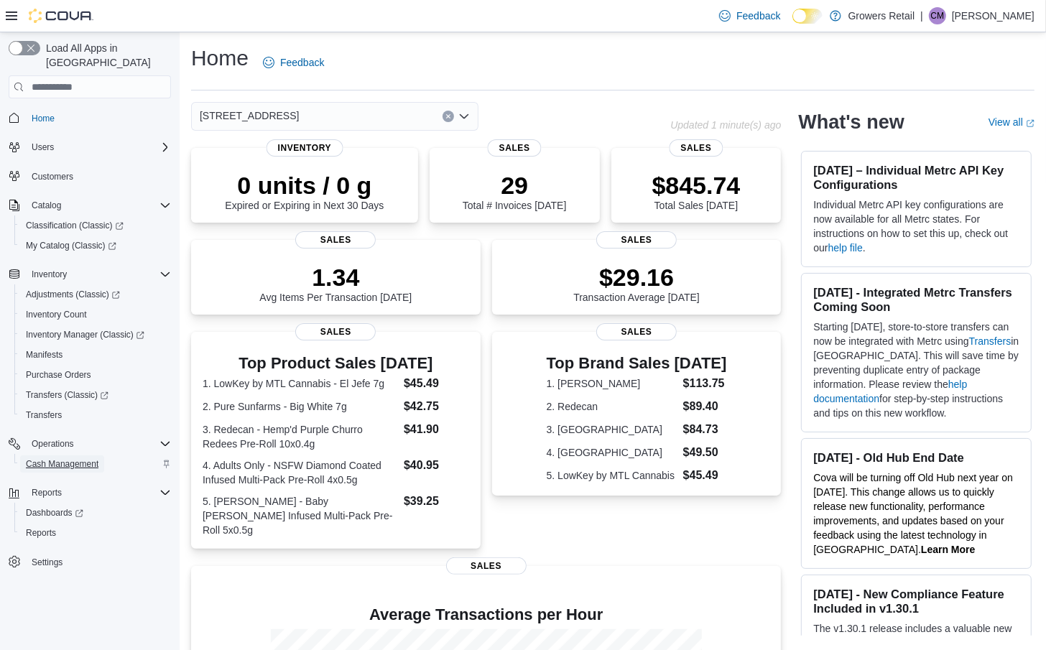
click at [79, 458] on span "Cash Management" at bounding box center [62, 463] width 73 height 11
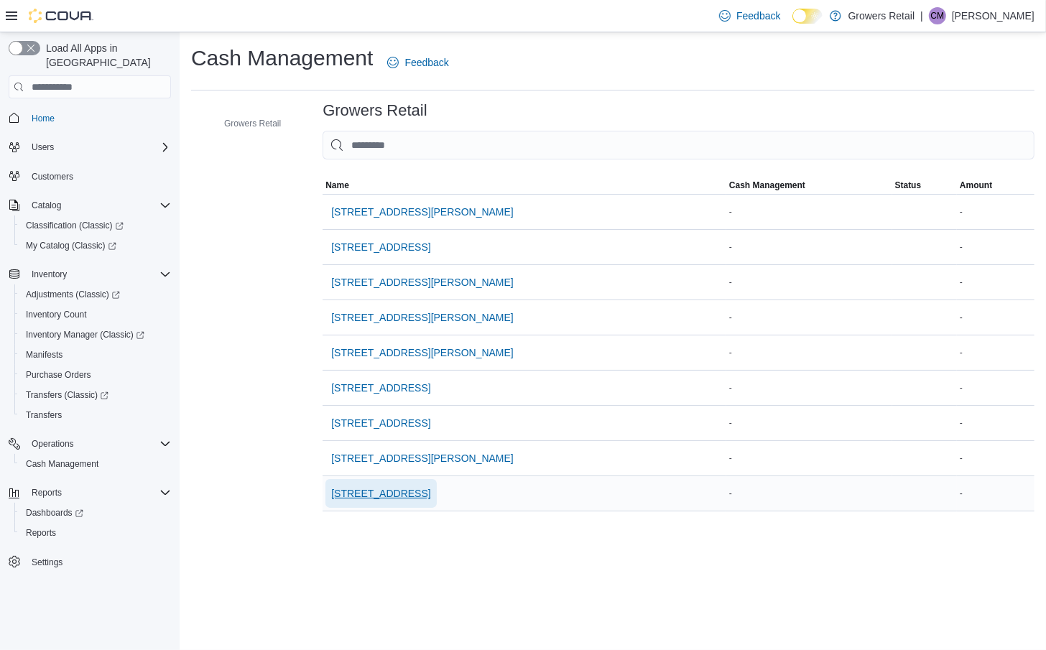
click at [404, 497] on span "[STREET_ADDRESS]" at bounding box center [380, 493] width 99 height 14
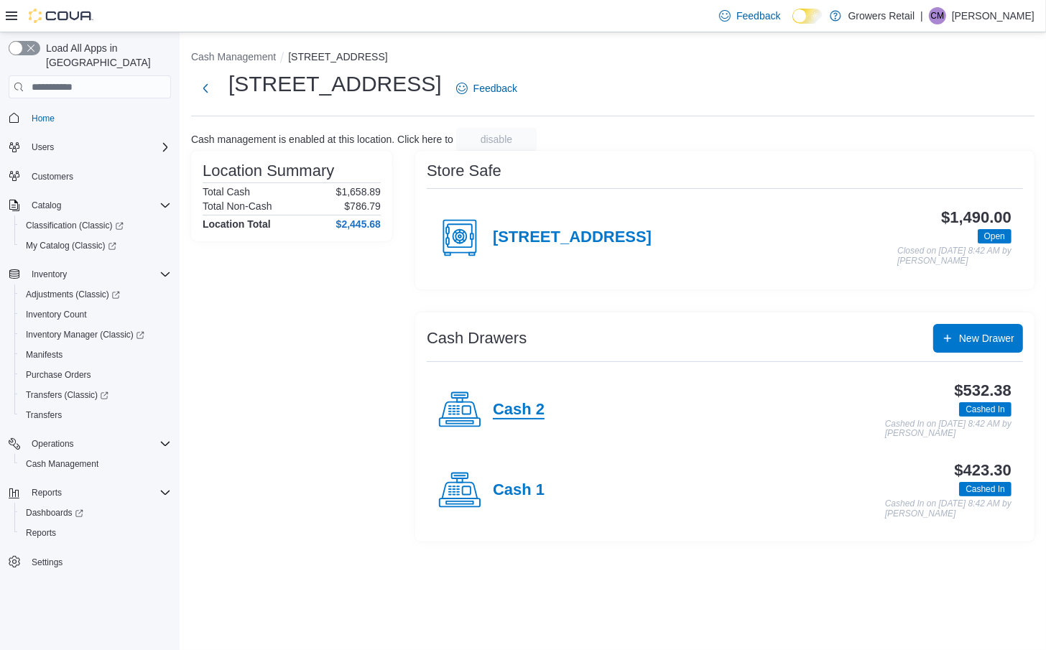
click at [512, 407] on h4 "Cash 2" at bounding box center [519, 410] width 52 height 19
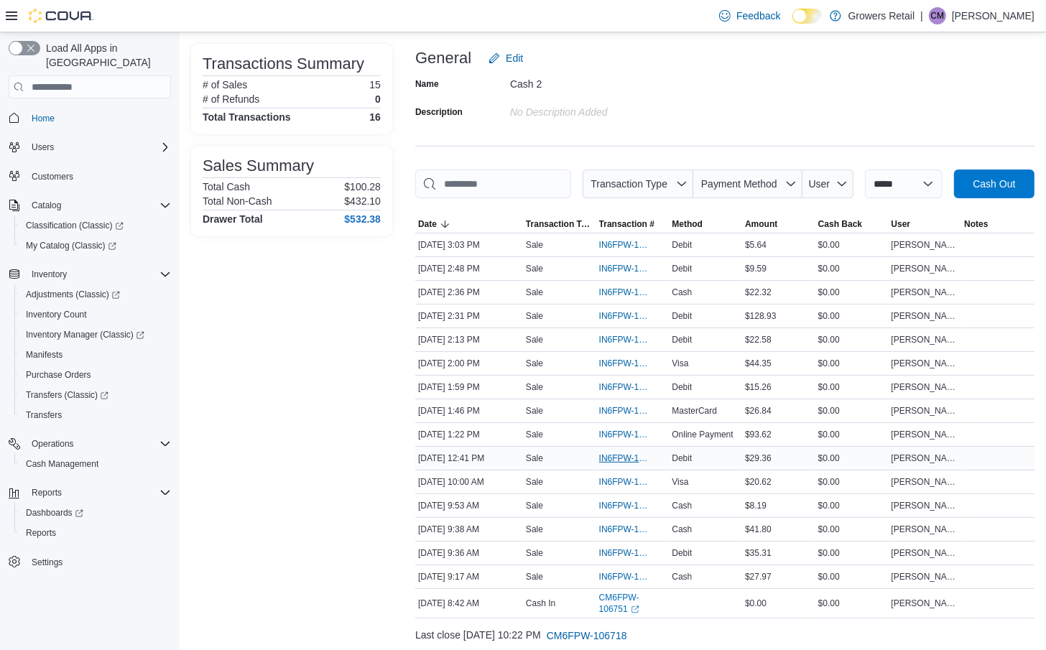
scroll to position [131, 0]
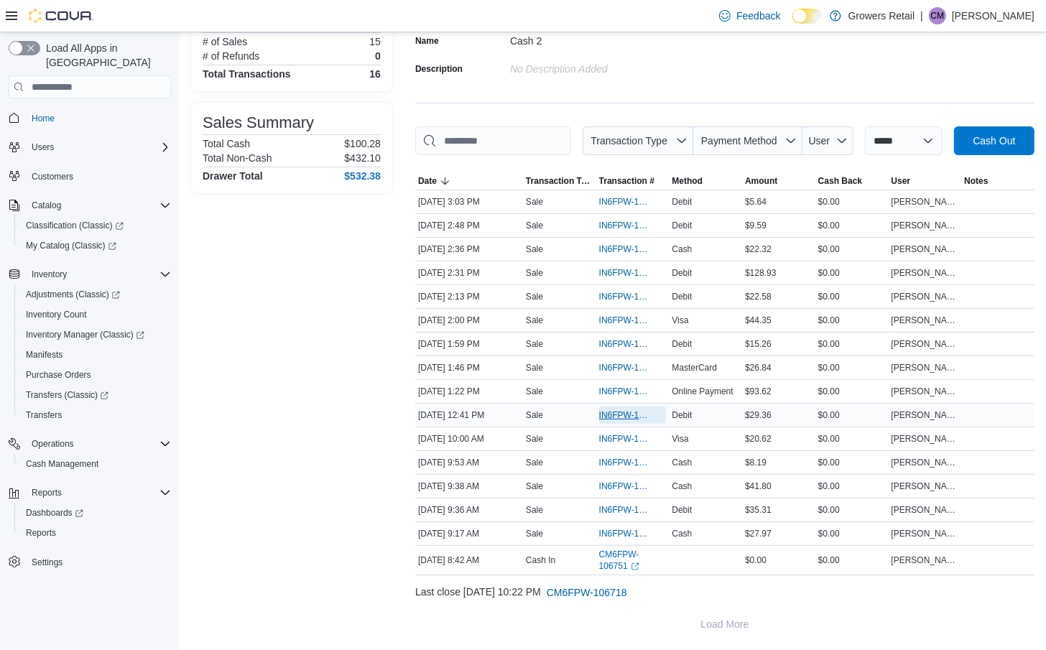
click at [624, 421] on span "IN6FPW-1994510" at bounding box center [625, 415] width 53 height 11
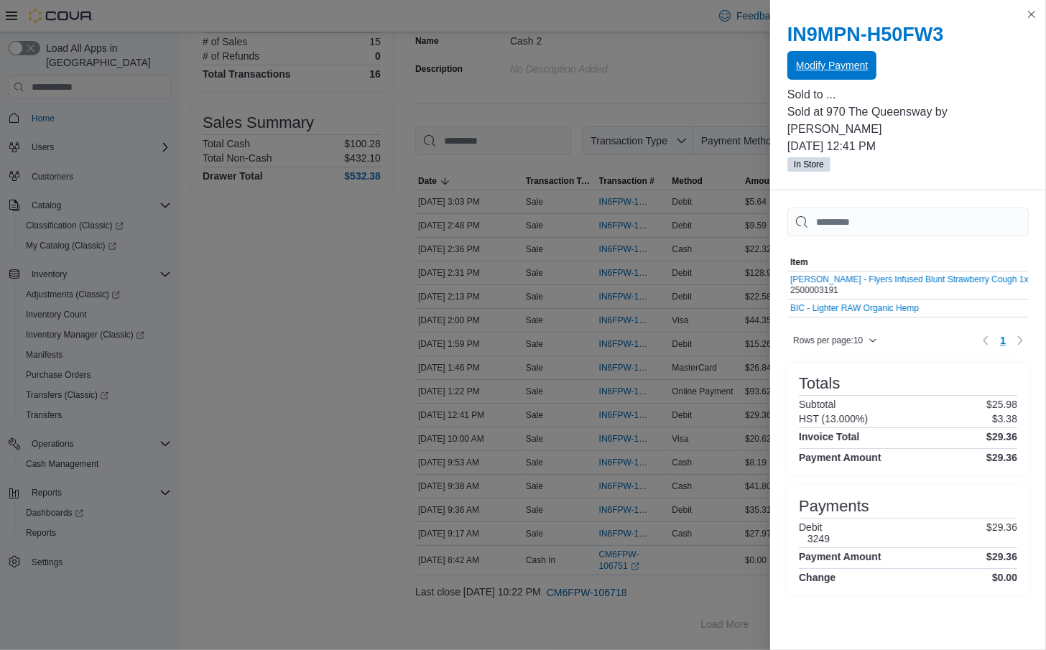
click at [829, 68] on span "Modify Payment" at bounding box center [832, 65] width 72 height 14
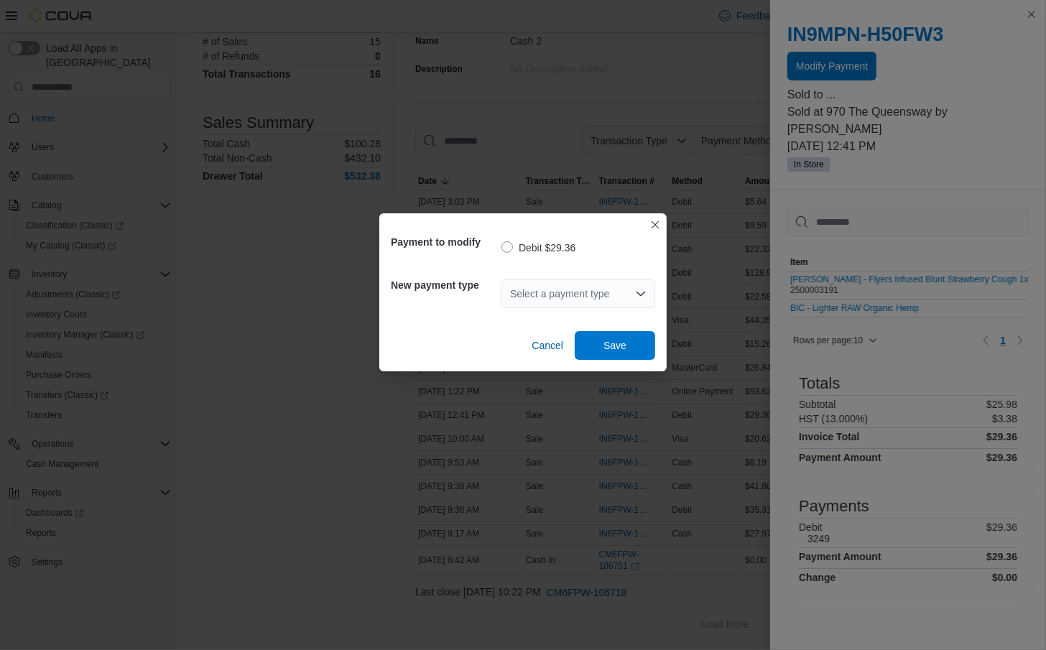
click at [601, 290] on div "Select a payment type" at bounding box center [578, 293] width 154 height 29
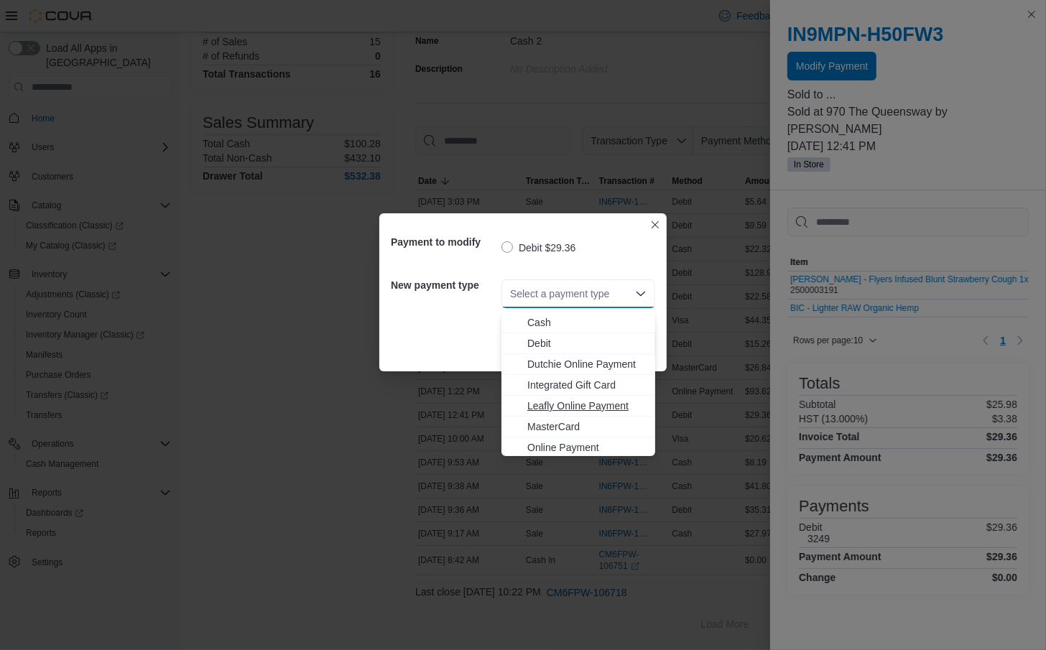
scroll to position [22, 0]
click at [597, 397] on span "MasterCard" at bounding box center [586, 404] width 119 height 14
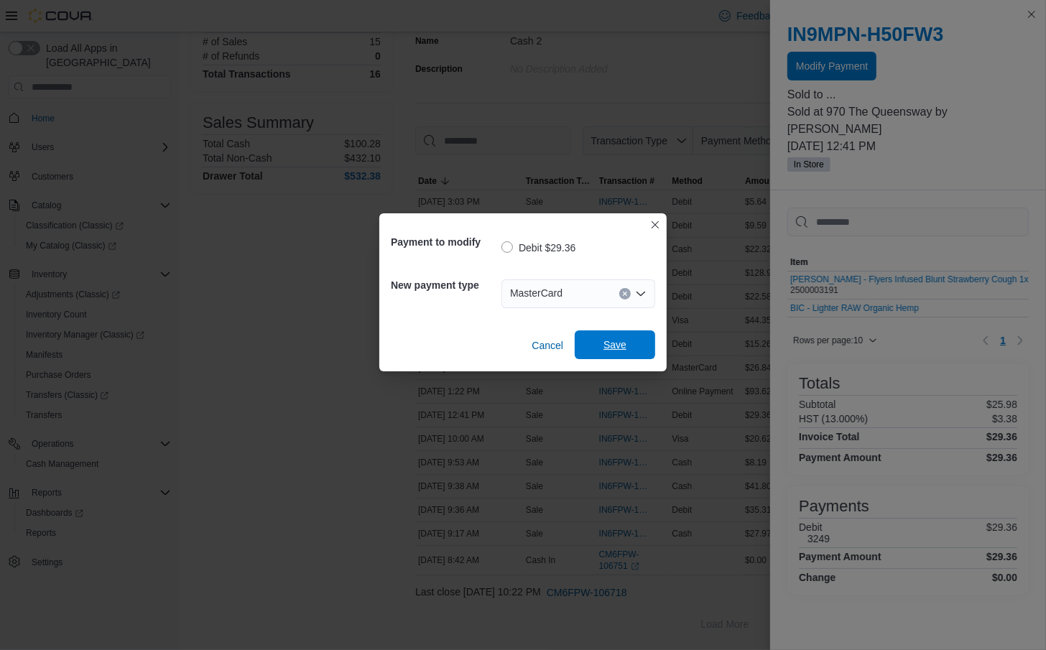
click at [626, 332] on span "Save" at bounding box center [614, 344] width 63 height 29
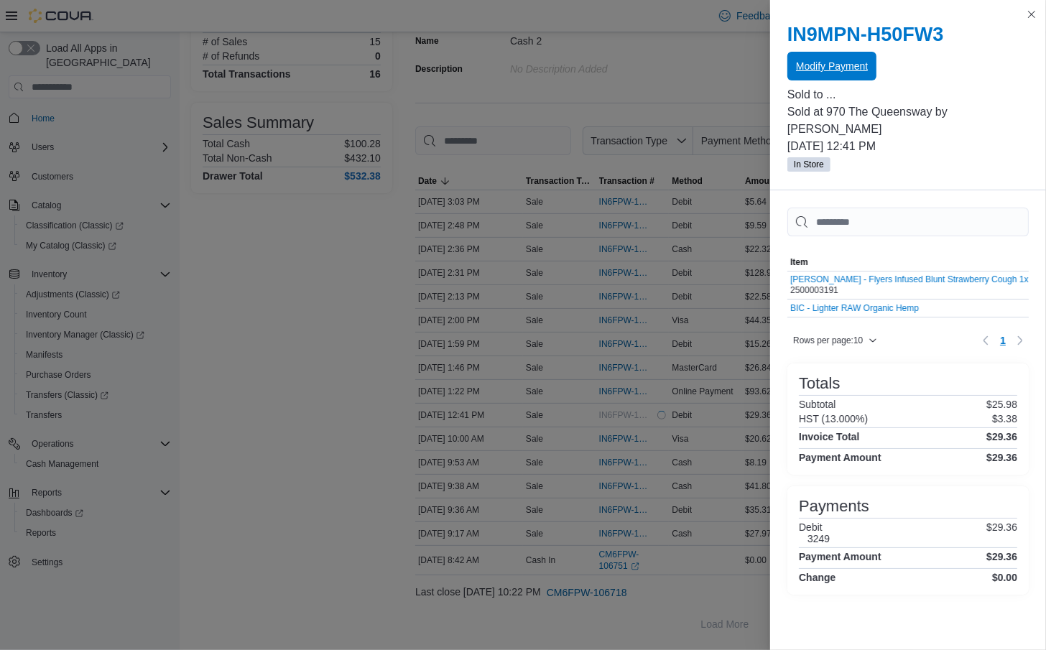
scroll to position [0, 0]
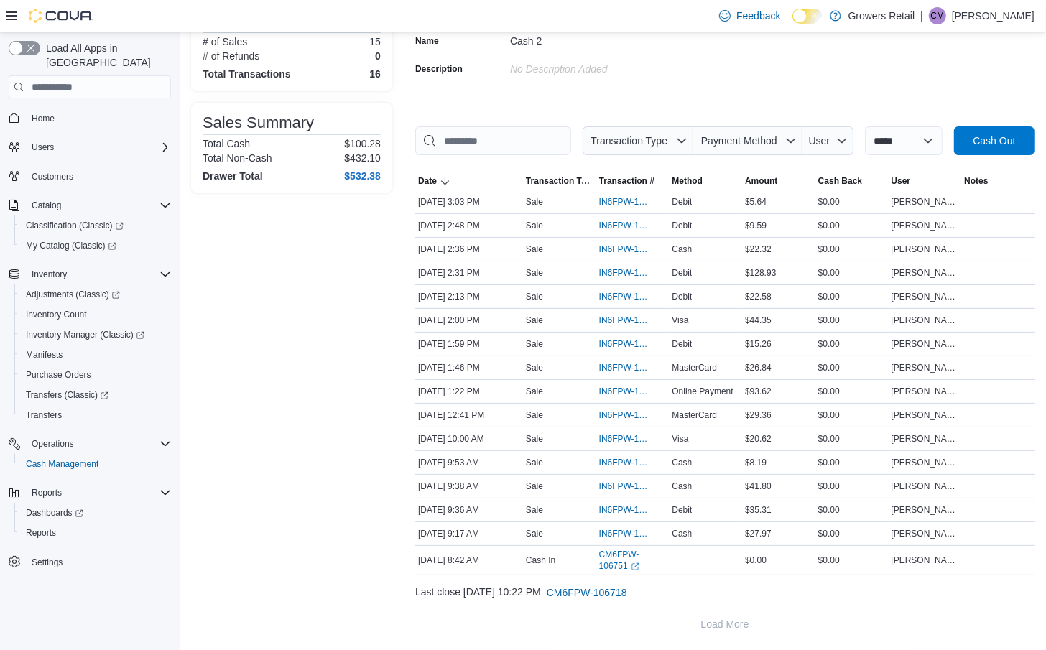
scroll to position [162, 0]
